Goal: Find contact information: Obtain details needed to contact an individual or organization

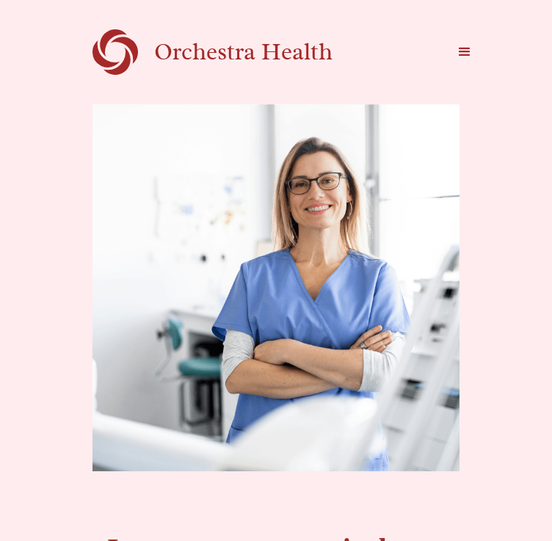
click at [487, 37] on div "menu" at bounding box center [465, 52] width 44 height 44
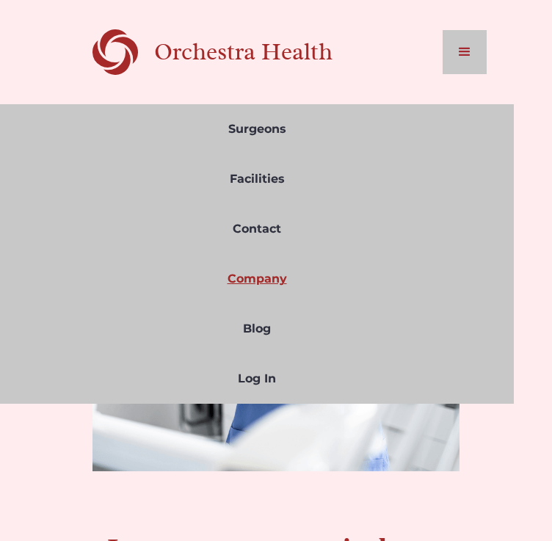
click at [287, 276] on link "Company" at bounding box center [257, 279] width 514 height 50
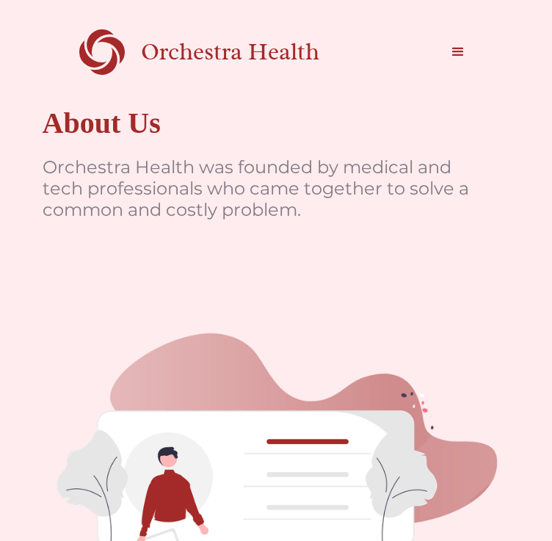
click at [194, 52] on div "Orchestra Health" at bounding box center [256, 52] width 230 height 30
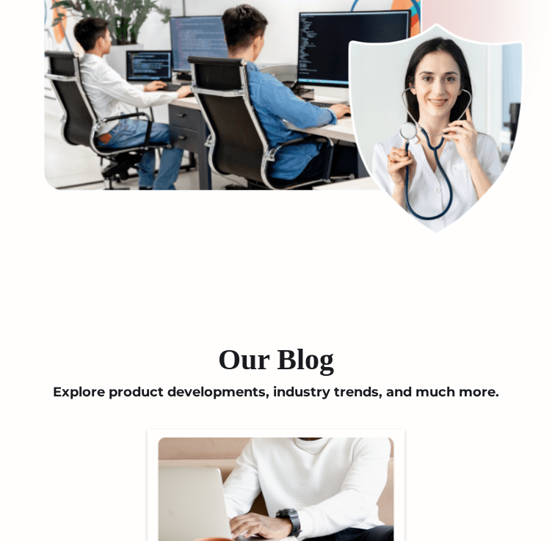
scroll to position [4316, 0]
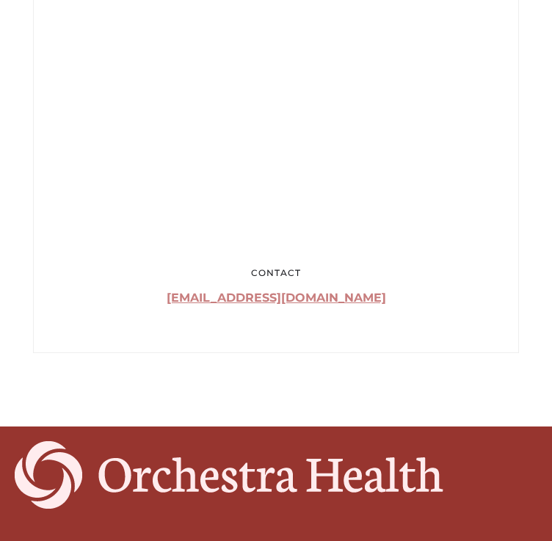
scroll to position [1124, 0]
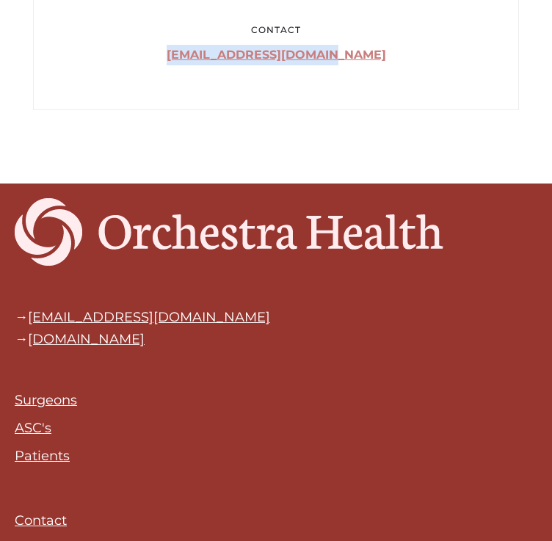
drag, startPoint x: 184, startPoint y: 70, endPoint x: 406, endPoint y: 87, distance: 223.1
copy link "hello@tryorchestra.com"
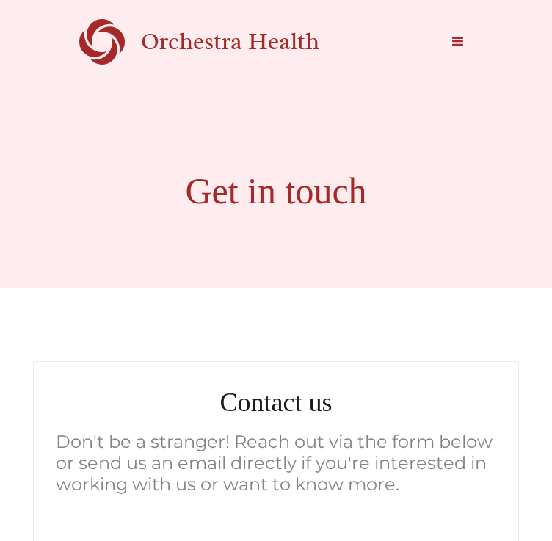
scroll to position [0, 0]
